Goal: Task Accomplishment & Management: Use online tool/utility

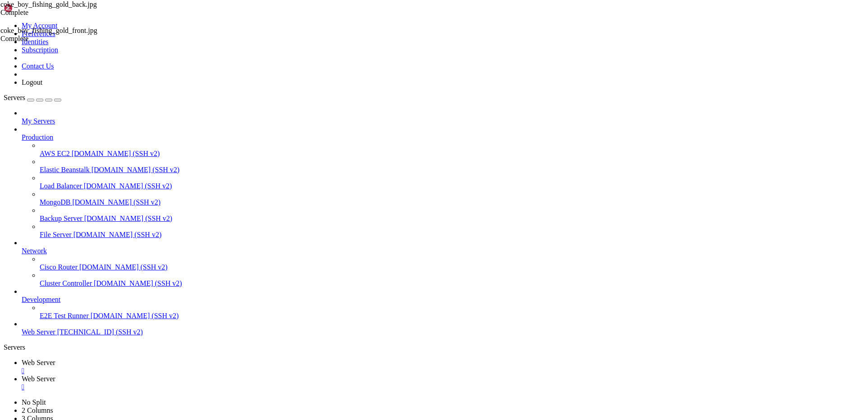
scroll to position [17999, 0]
click at [237, 383] on div "" at bounding box center [440, 387] width 837 height 8
drag, startPoint x: 15, startPoint y: 716, endPoint x: 569, endPoint y: 715, distance: 553.7
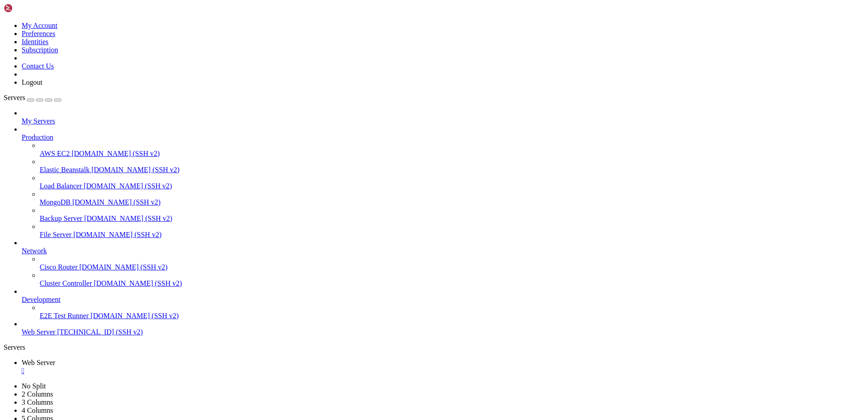
copy x-row "libnss-systemd libpam-systemd libsystemd-shared libsystemd0 libudev1 snapd syst…"
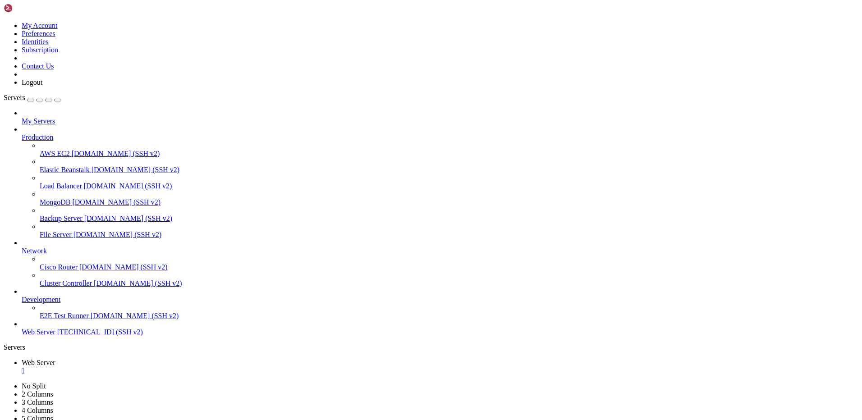
drag, startPoint x: 42, startPoint y: 580, endPoint x: 78, endPoint y: 582, distance: 36.1
copy x-row "autoremove"
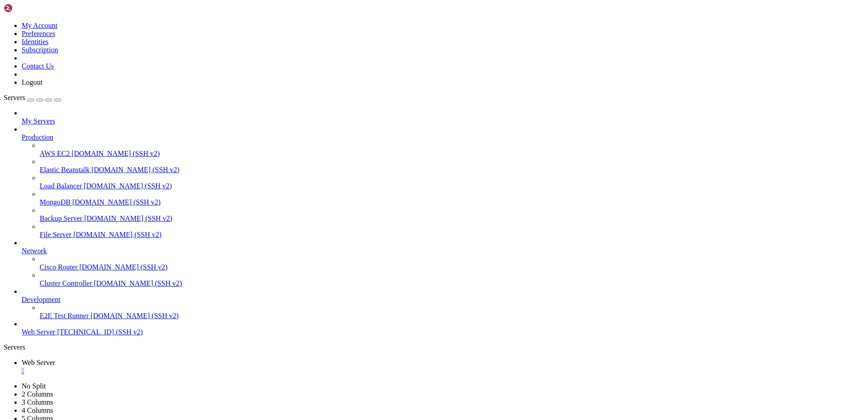
scroll to position [19208, 0]
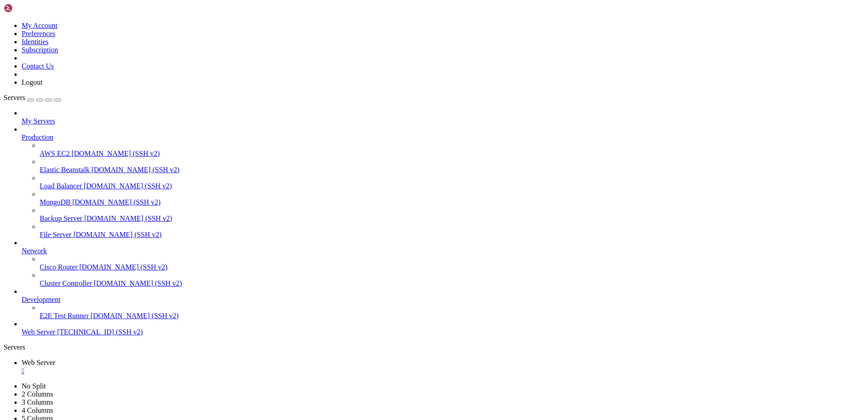
scroll to position [26882, 0]
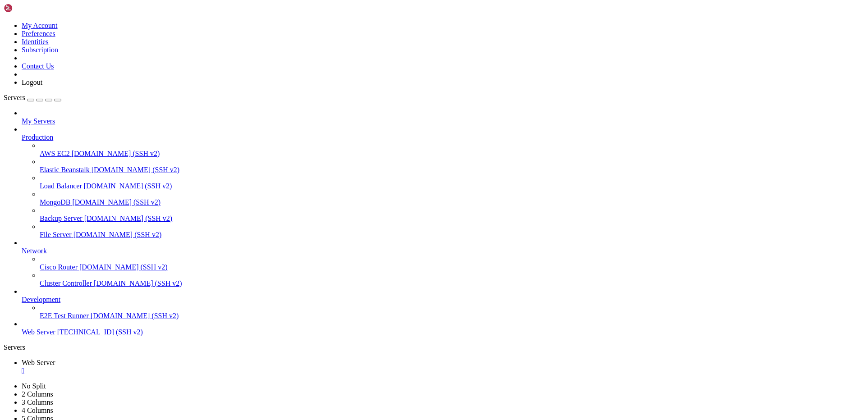
drag, startPoint x: 12, startPoint y: 833, endPoint x: 90, endPoint y: 832, distance: 78.0
copy x-row "libapache2-mod-php8.3"
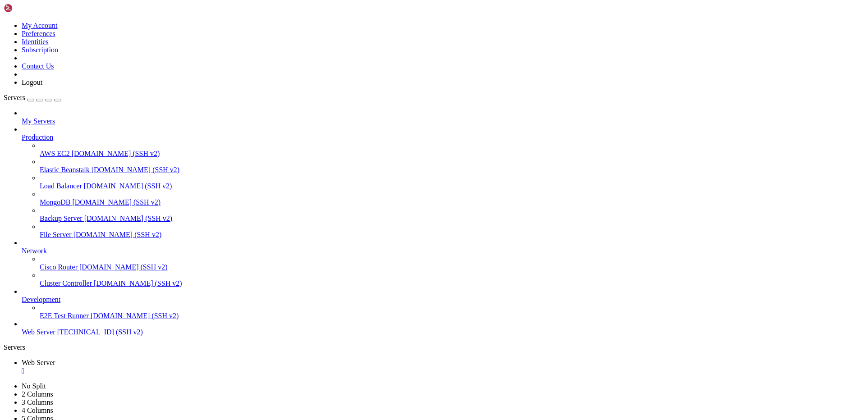
drag, startPoint x: 136, startPoint y: 734, endPoint x: 172, endPoint y: 734, distance: 36.5
drag, startPoint x: 136, startPoint y: 744, endPoint x: 183, endPoint y: 743, distance: 47.4
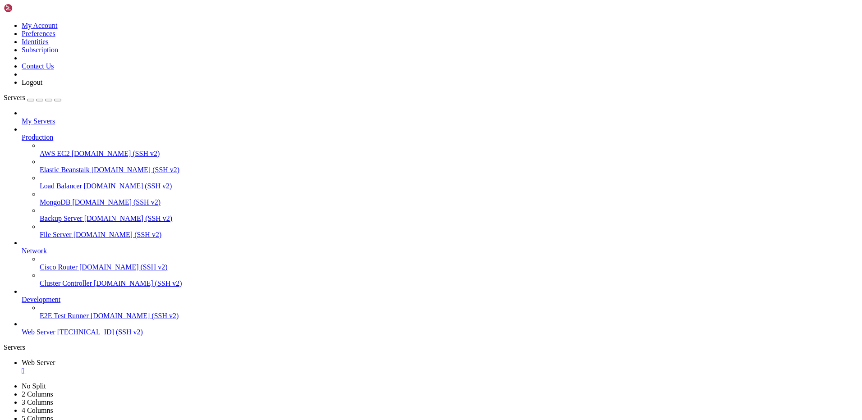
drag, startPoint x: 135, startPoint y: 752, endPoint x: 185, endPoint y: 751, distance: 50.1
drag, startPoint x: 188, startPoint y: 755, endPoint x: 136, endPoint y: 752, distance: 52.4
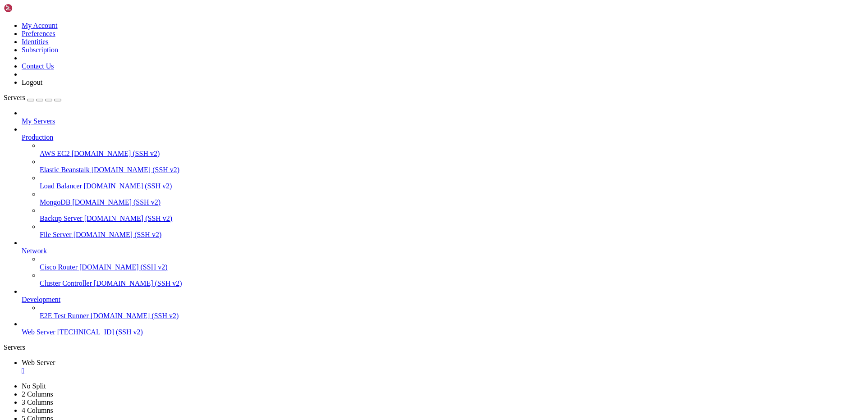
scroll to position [27414, 0]
drag, startPoint x: 95, startPoint y: 843, endPoint x: 150, endPoint y: 843, distance: 55.5
drag, startPoint x: 110, startPoint y: 842, endPoint x: 157, endPoint y: 842, distance: 47.3
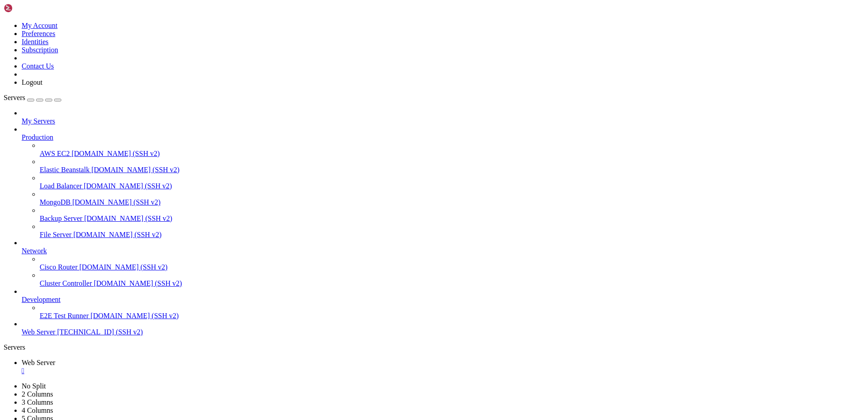
scroll to position [29307, 0]
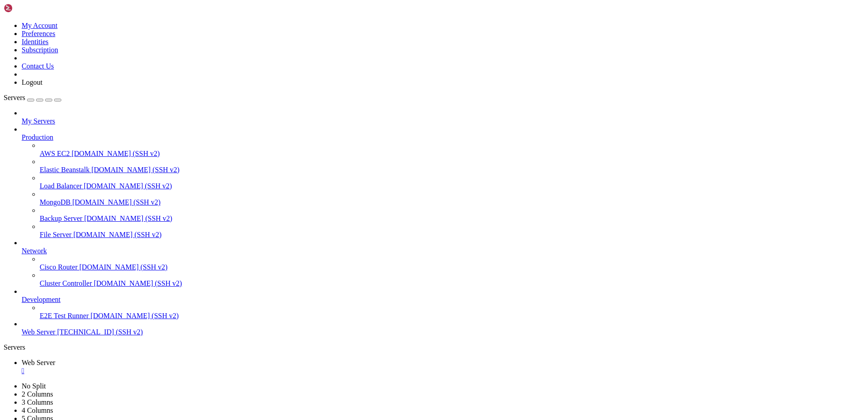
scroll to position [30182, 0]
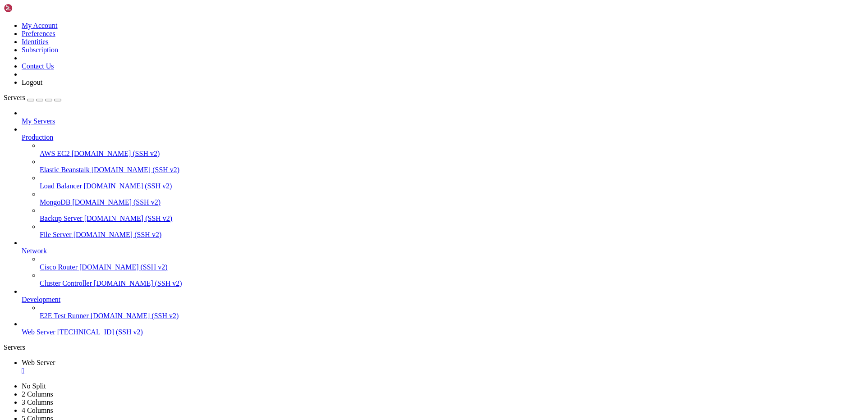
drag, startPoint x: 15, startPoint y: 861, endPoint x: 109, endPoint y: 860, distance: 93.3
copy x-row "systemctl restart apache2"
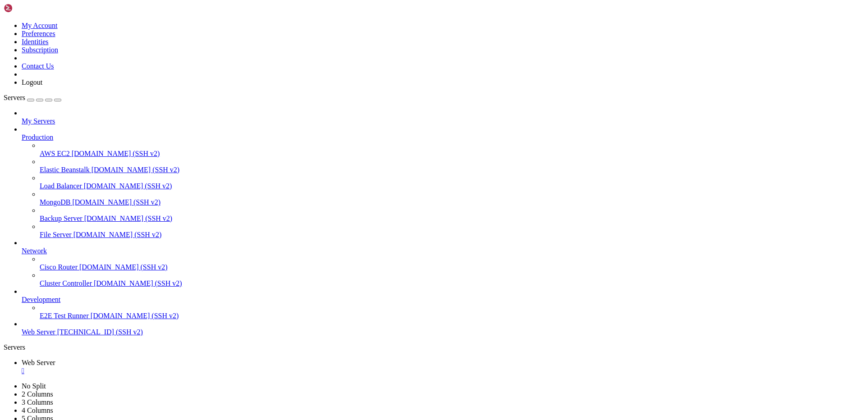
click at [173, 367] on div "" at bounding box center [440, 371] width 837 height 8
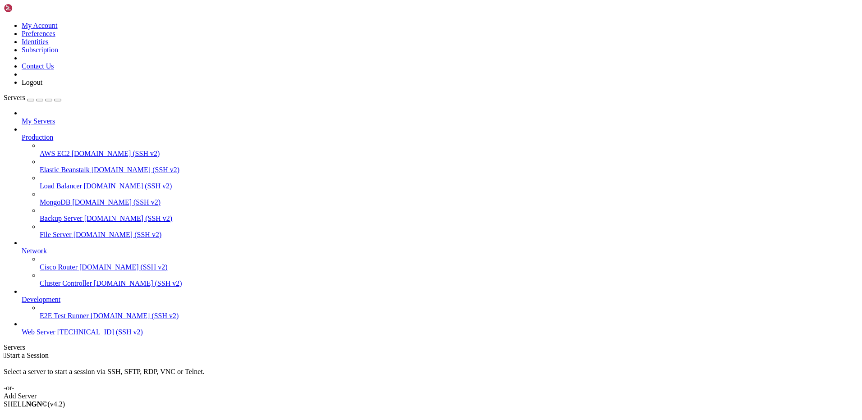
click at [4, 22] on icon at bounding box center [4, 22] width 0 height 0
click at [42, 86] on link "Logout" at bounding box center [32, 82] width 21 height 8
